Goal: Information Seeking & Learning: Learn about a topic

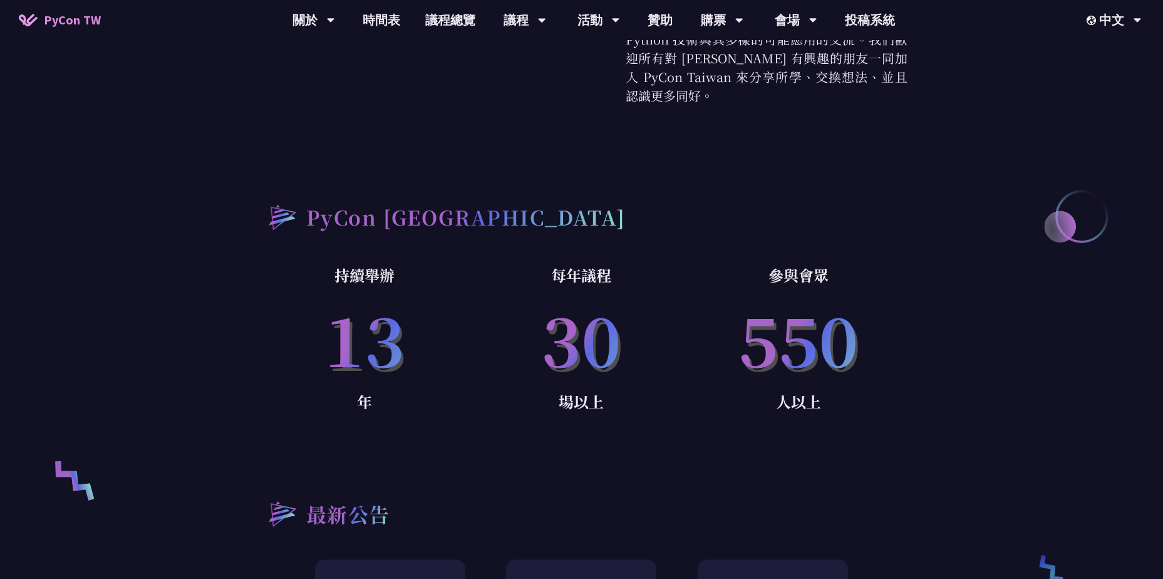
scroll to position [690, 0]
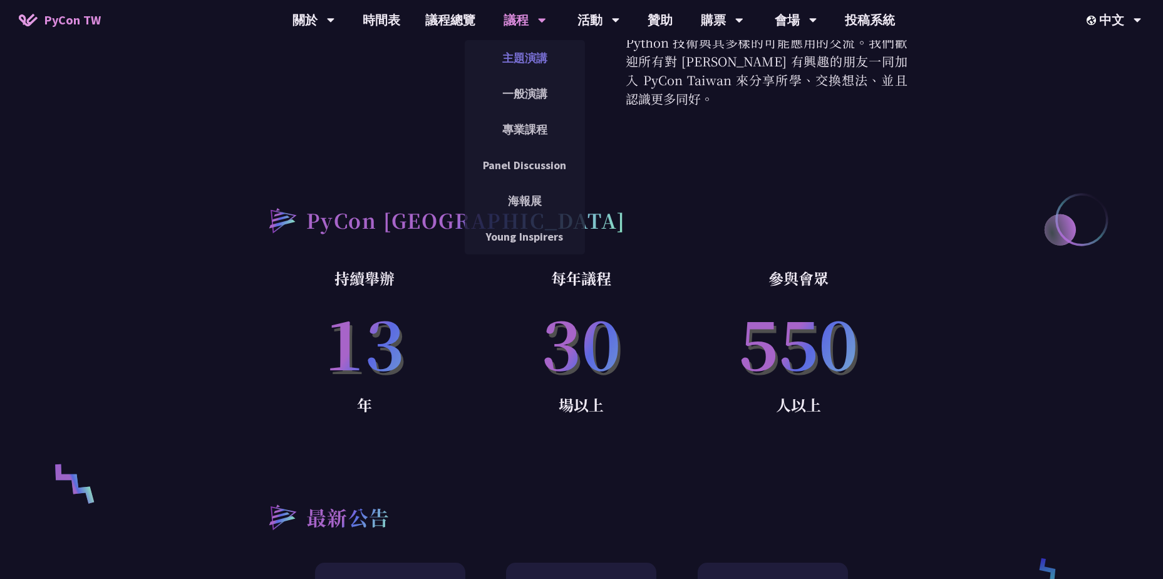
click at [527, 61] on link "主題演講" at bounding box center [525, 57] width 120 height 29
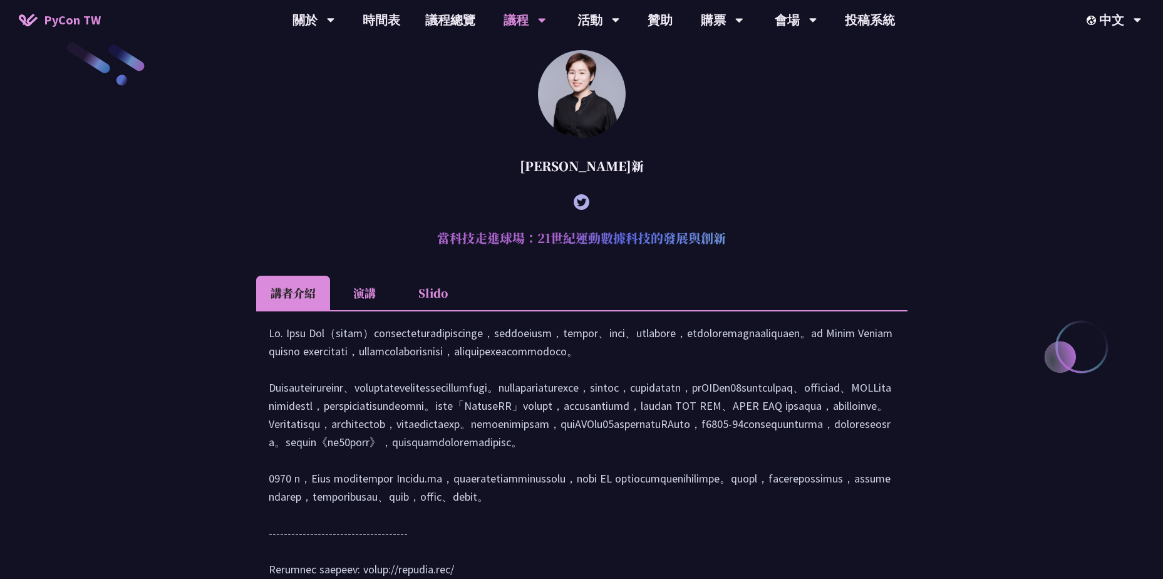
scroll to position [365, 0]
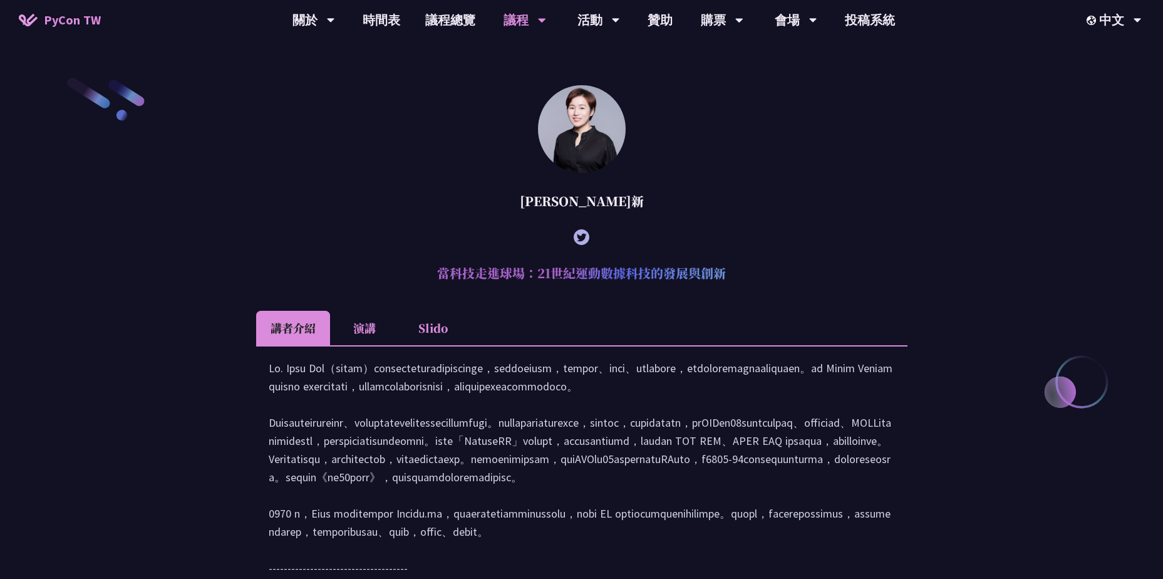
click at [363, 328] on li "演講" at bounding box center [364, 328] width 69 height 34
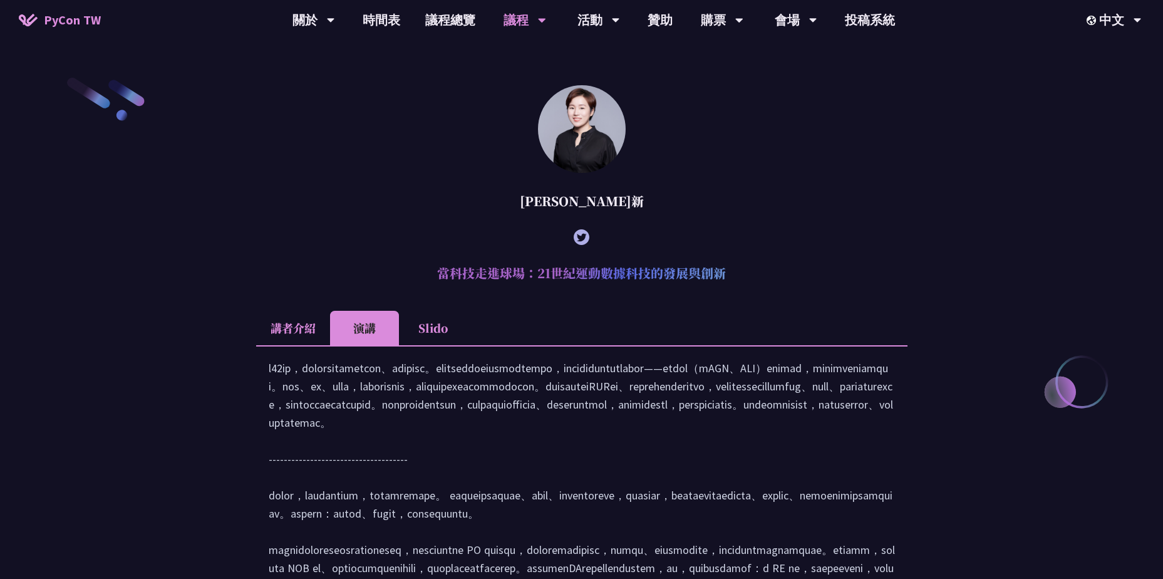
click at [425, 341] on li "Slido" at bounding box center [433, 328] width 69 height 34
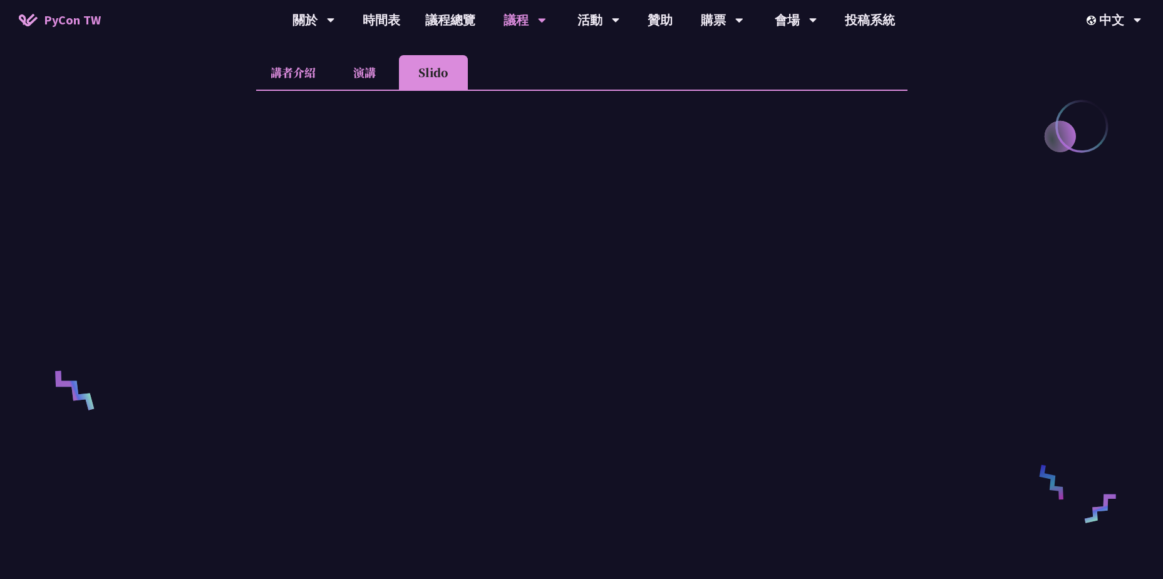
scroll to position [616, 0]
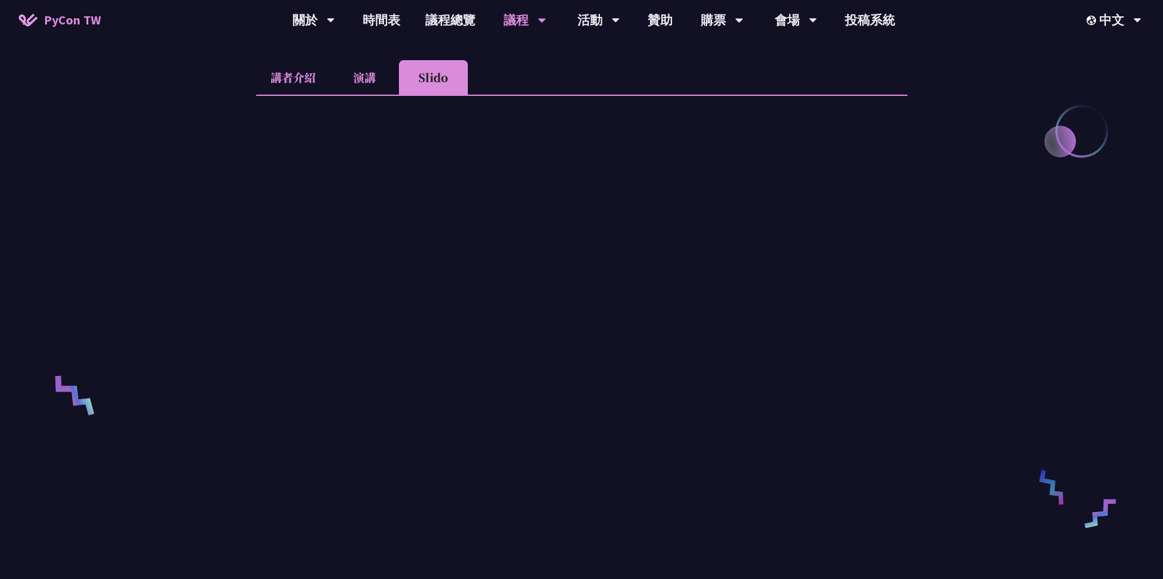
click at [370, 91] on li "演講" at bounding box center [364, 77] width 69 height 34
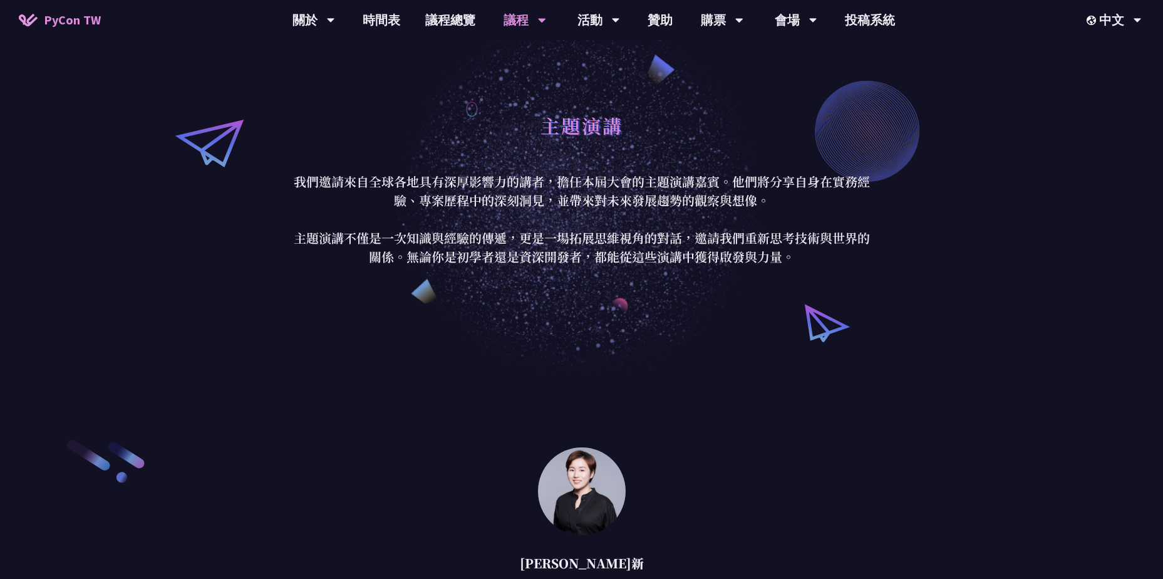
scroll to position [0, 0]
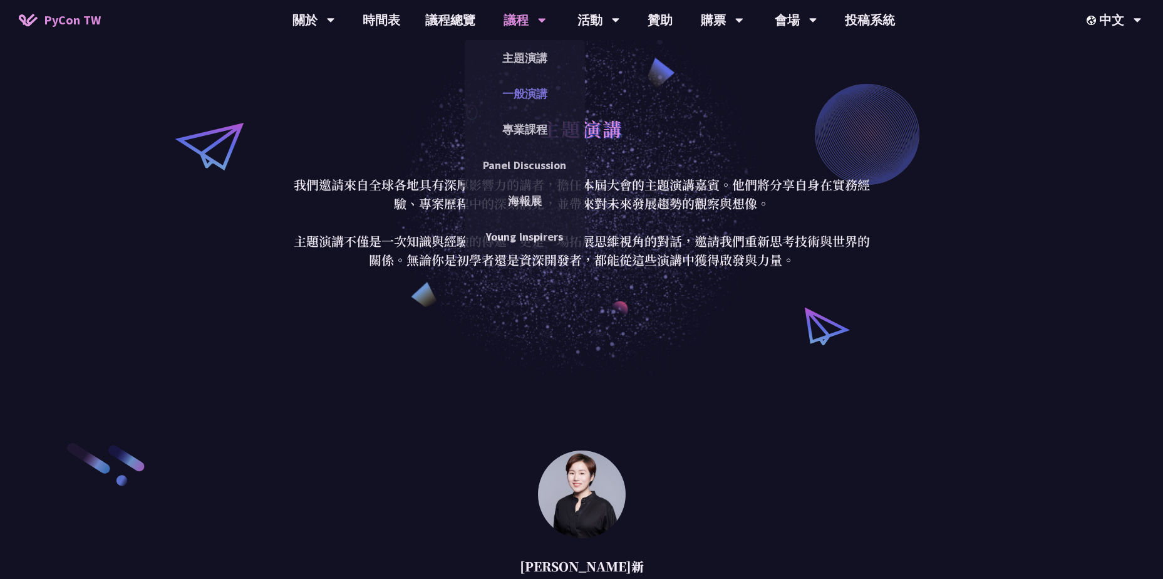
click at [526, 89] on link "一般演講" at bounding box center [525, 93] width 120 height 29
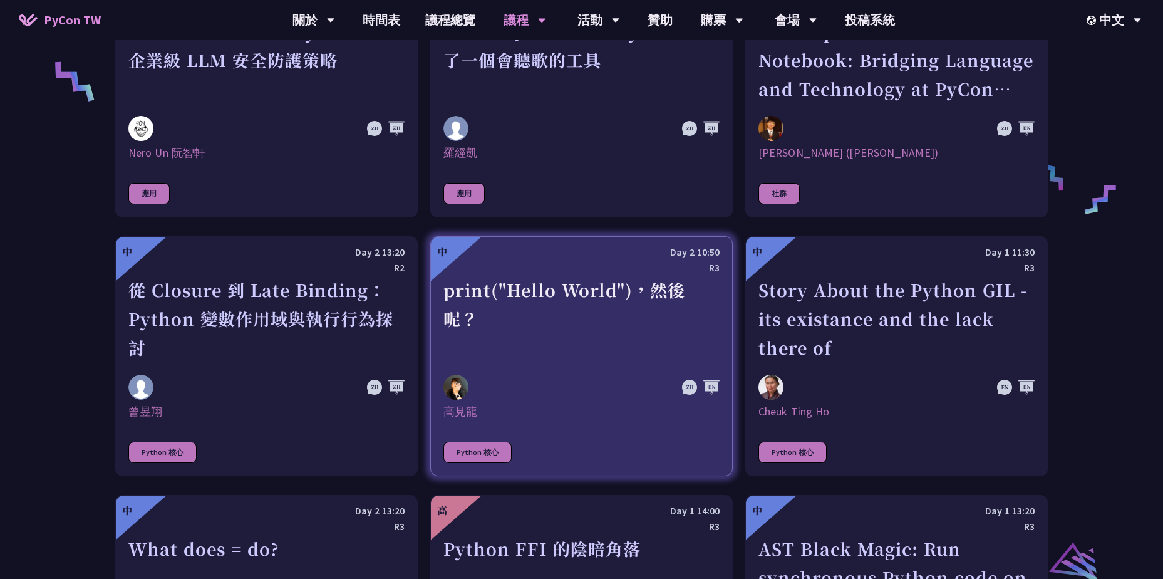
scroll to position [1065, 0]
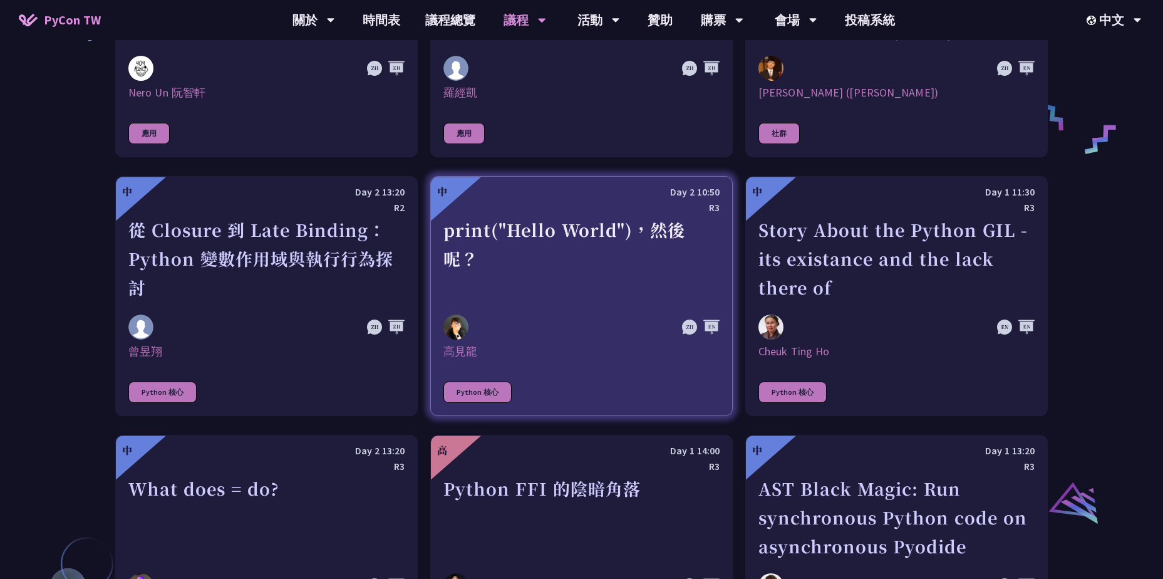
click at [591, 247] on div "print("Hello World")，然後呢？" at bounding box center [581, 258] width 276 height 86
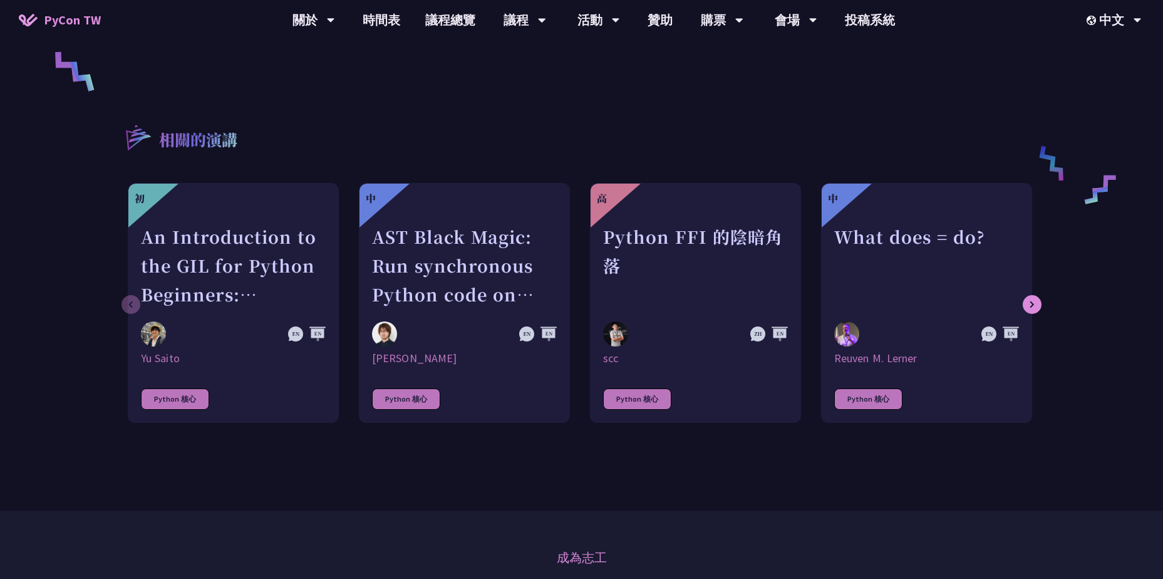
scroll to position [626, 0]
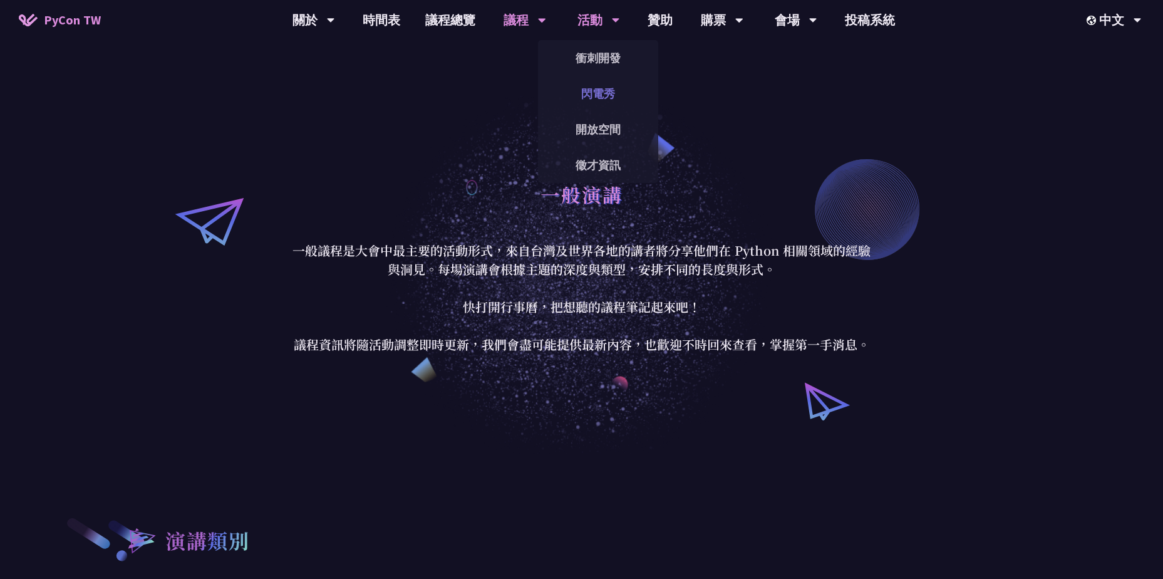
click at [609, 99] on link "閃電秀" at bounding box center [598, 93] width 120 height 29
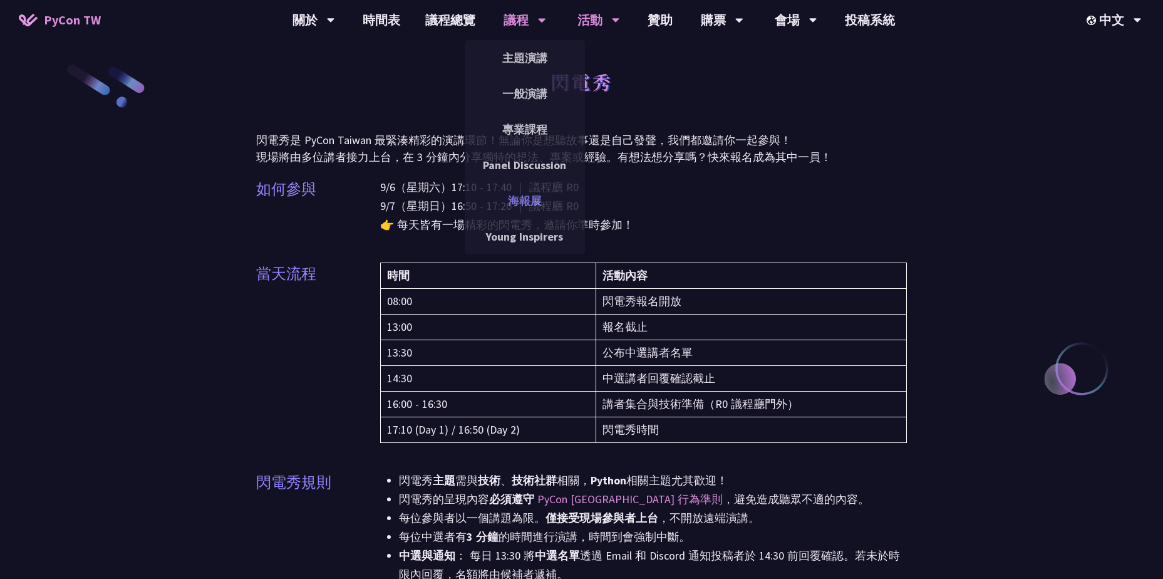
click at [544, 204] on link "海報展" at bounding box center [525, 200] width 120 height 29
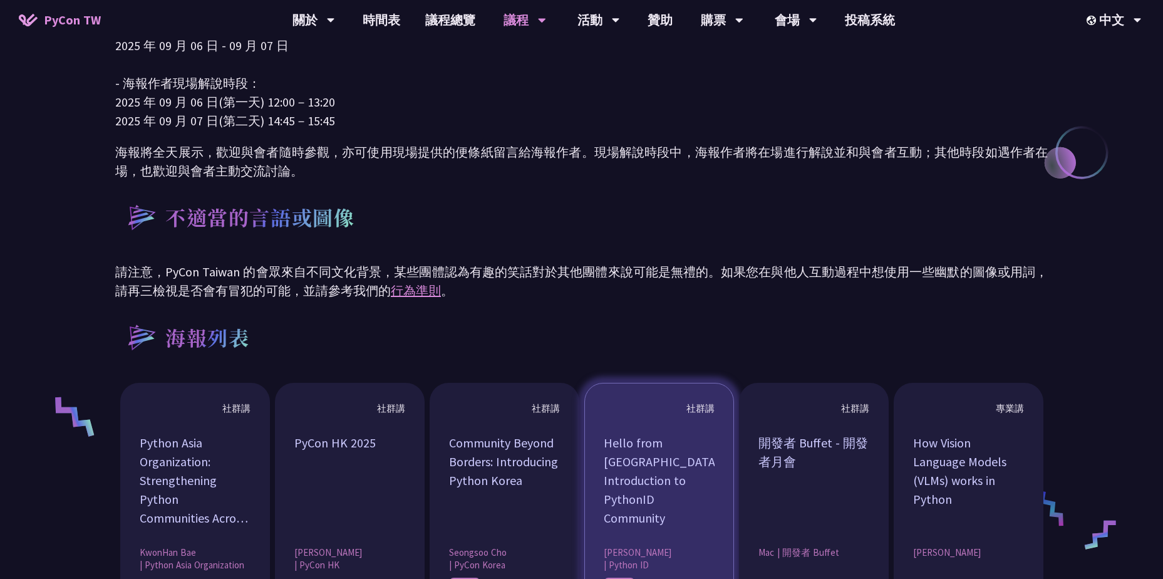
scroll to position [1002, 0]
